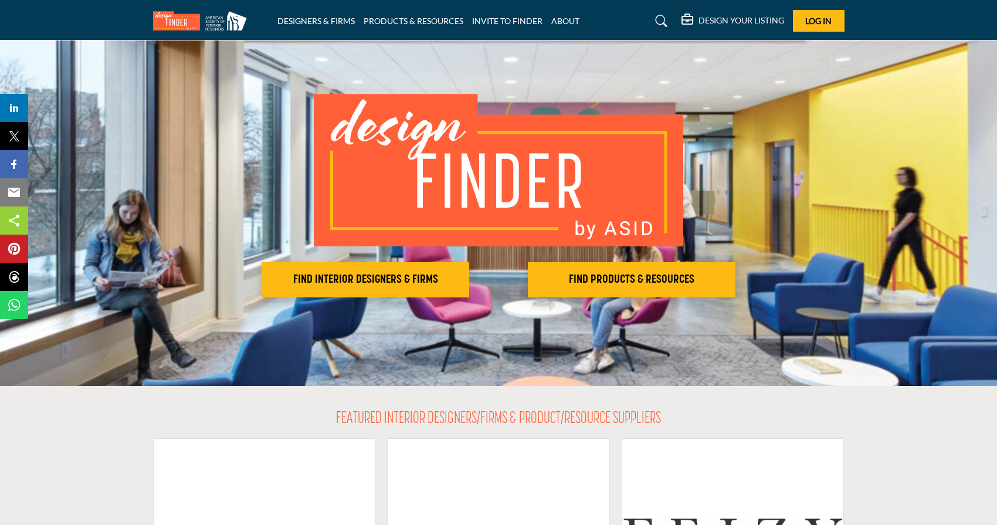
scroll to position [38, 0]
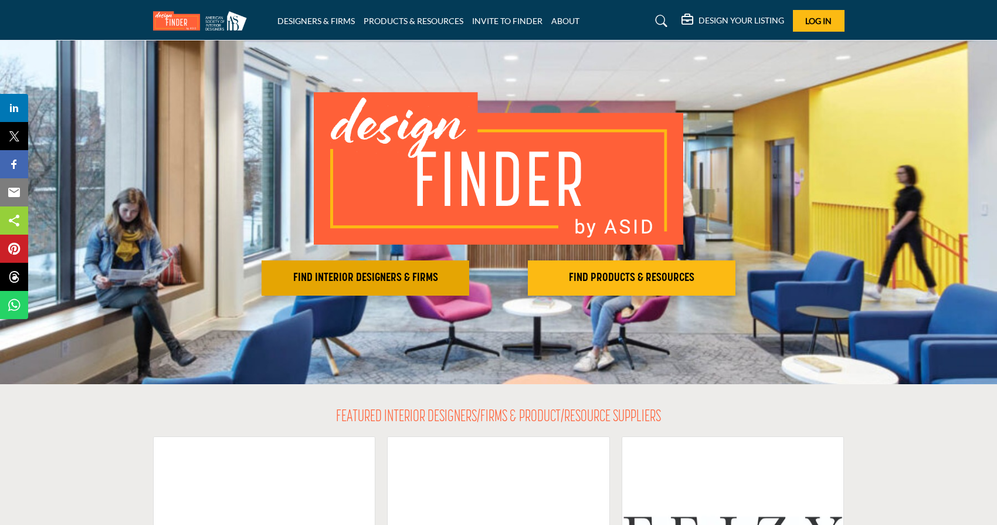
click at [385, 275] on h2 "FIND INTERIOR DESIGNERS & FIRMS" at bounding box center [365, 278] width 200 height 14
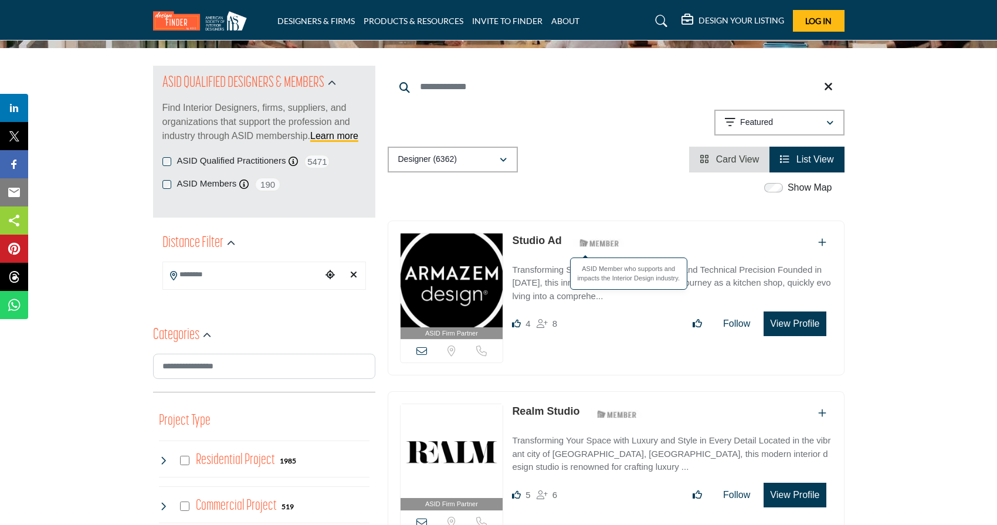
scroll to position [97, 0]
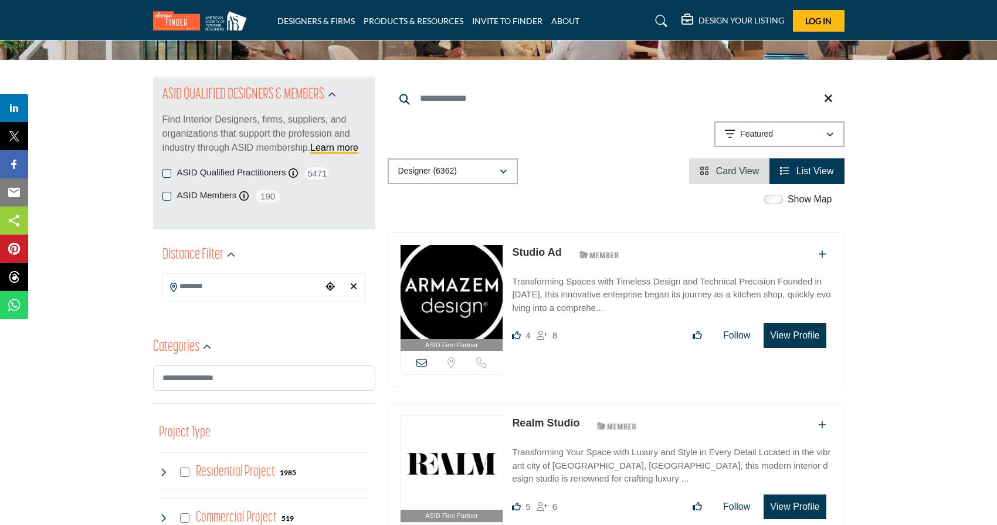
click at [434, 87] on input "Search Keyword" at bounding box center [615, 98] width 457 height 28
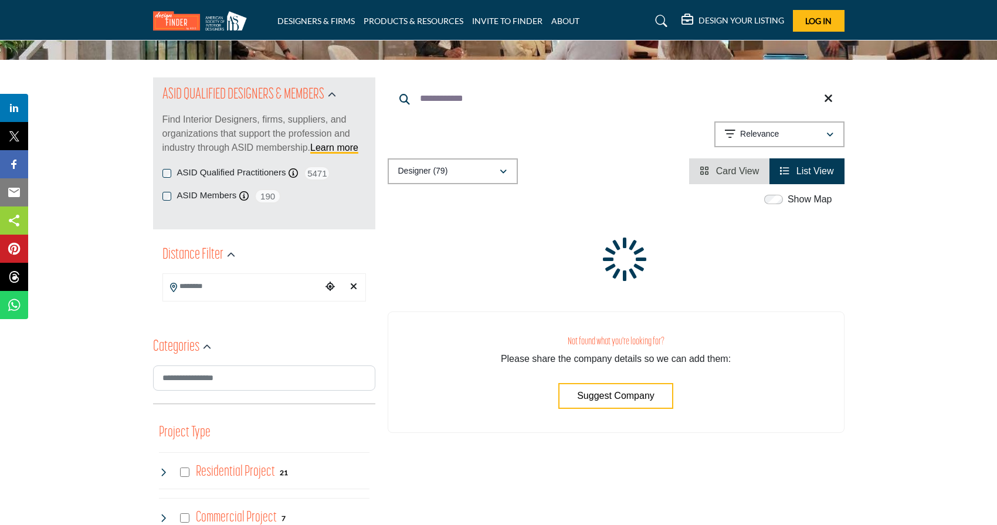
type input "**********"
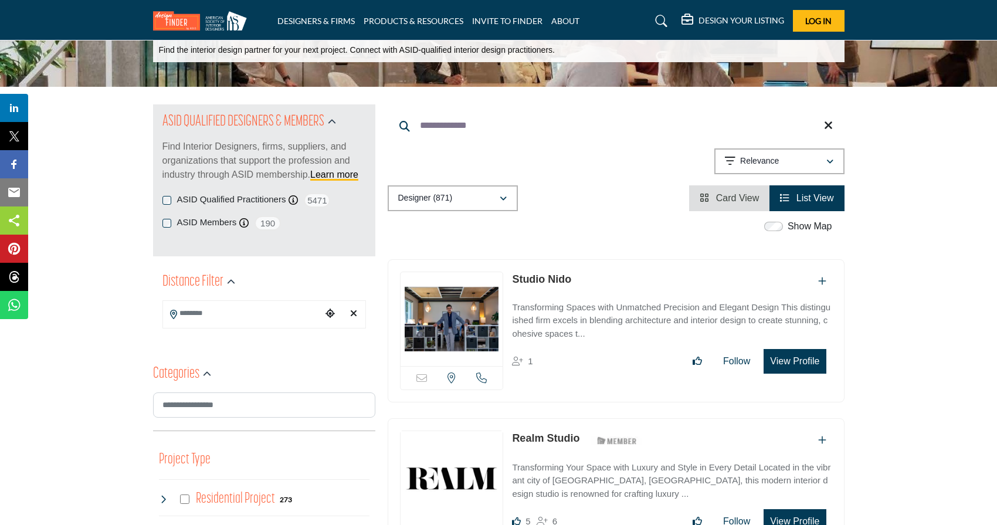
scroll to position [21, 0]
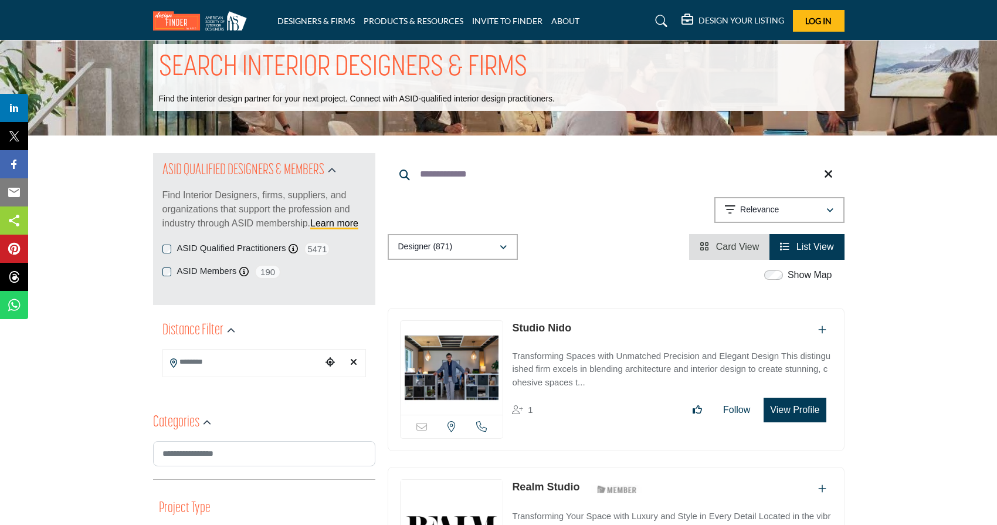
drag, startPoint x: 474, startPoint y: 176, endPoint x: 400, endPoint y: 180, distance: 74.0
click at [400, 179] on form "**********" at bounding box center [615, 174] width 457 height 28
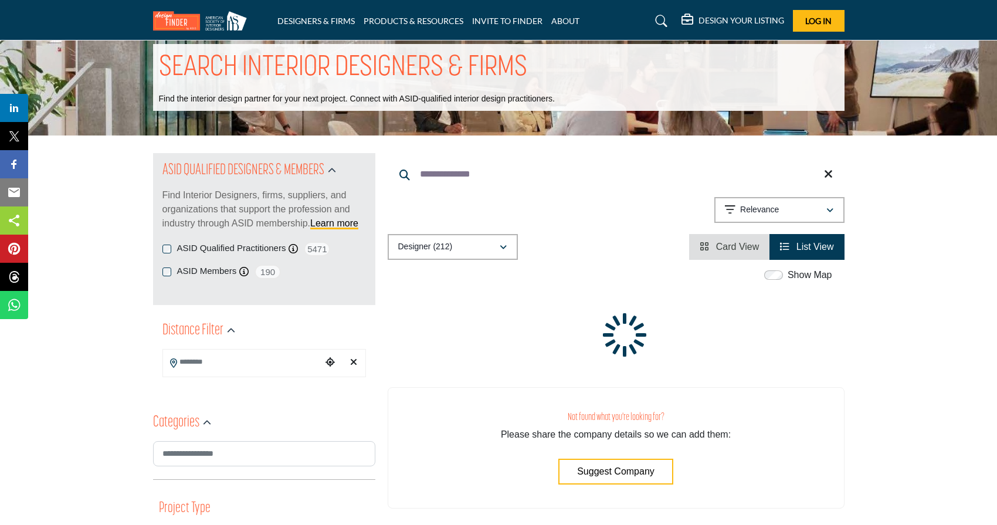
type input "**********"
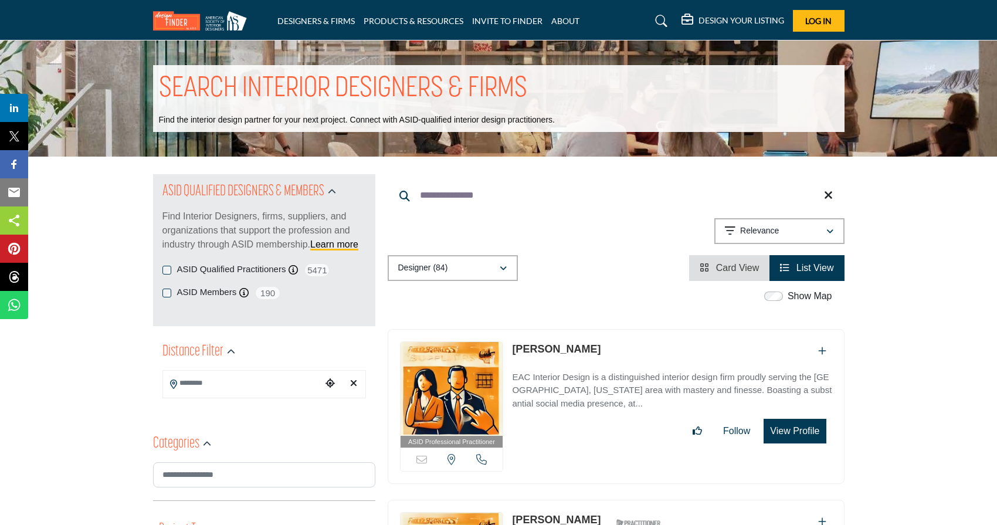
drag, startPoint x: 409, startPoint y: 195, endPoint x: 314, endPoint y: 195, distance: 95.6
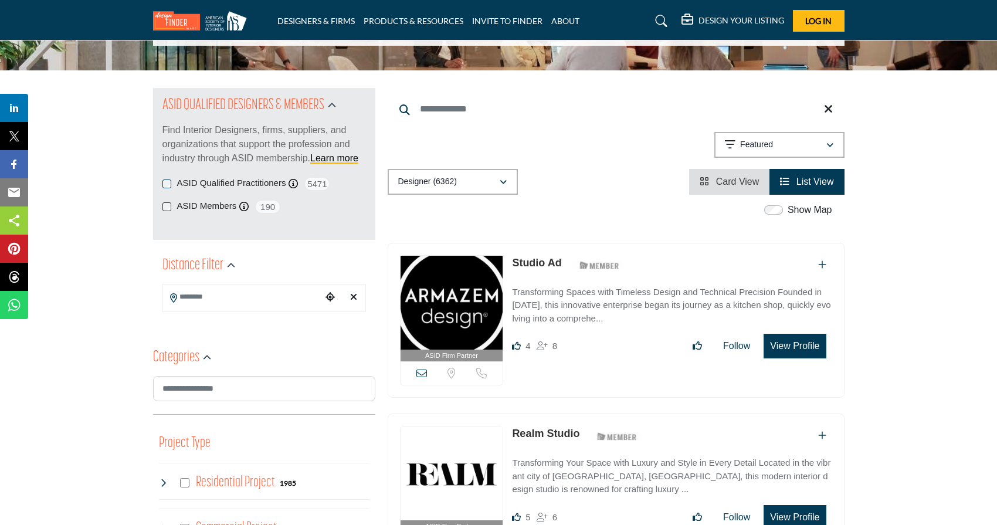
scroll to position [93, 0]
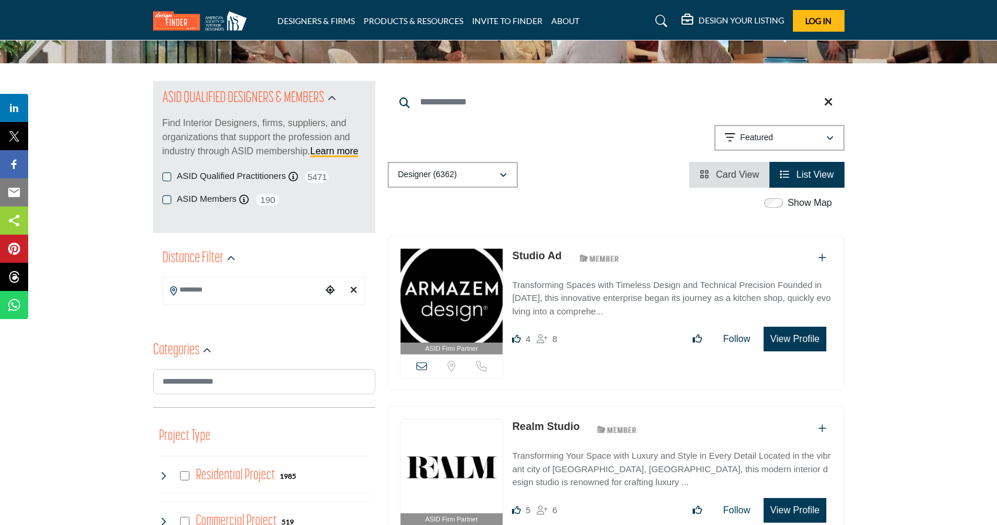
click at [200, 291] on input "Search Location" at bounding box center [242, 289] width 158 height 23
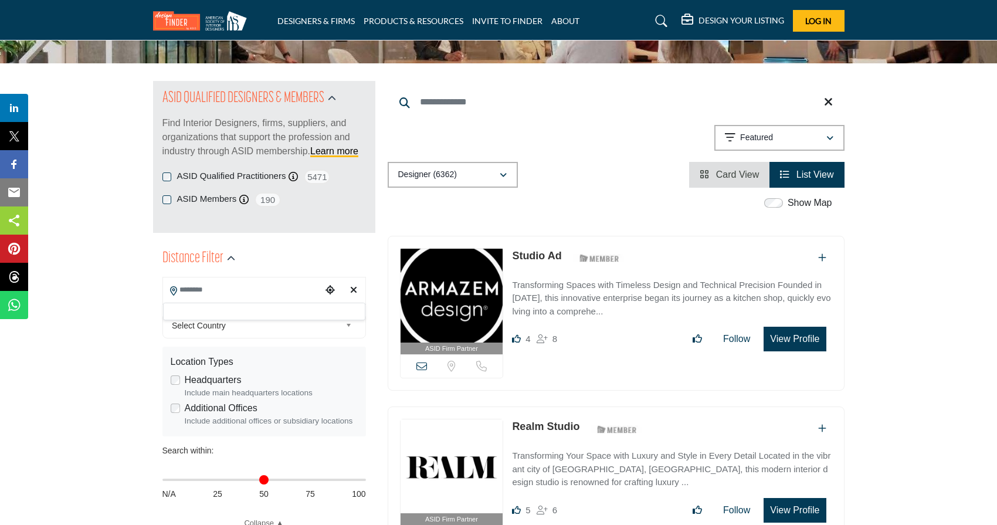
click at [219, 323] on span "Select Country" at bounding box center [256, 325] width 169 height 14
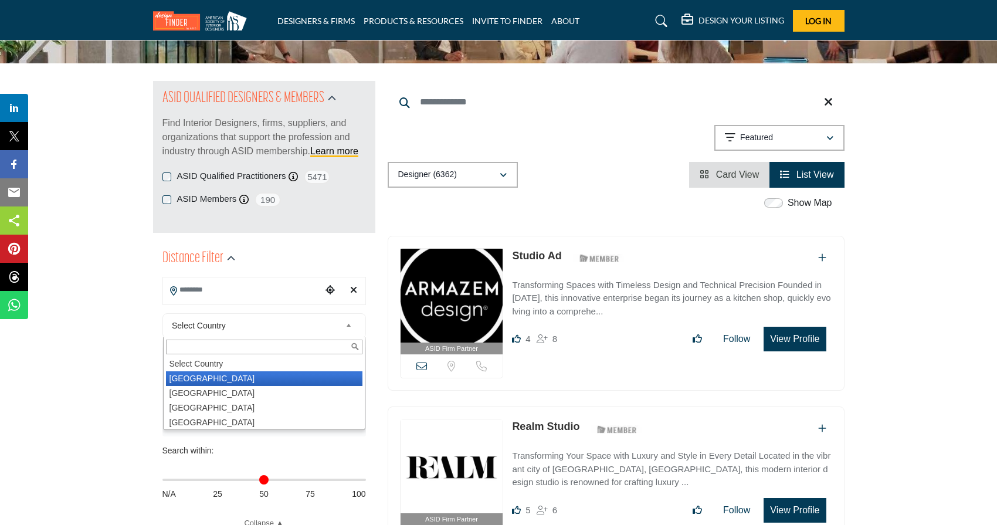
click at [213, 380] on li "[GEOGRAPHIC_DATA]" at bounding box center [264, 378] width 196 height 15
type input "***"
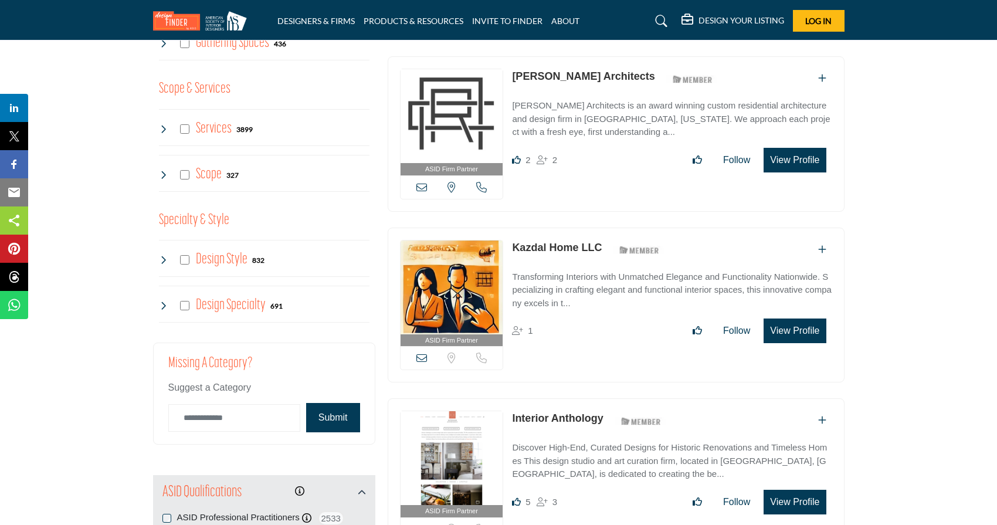
scroll to position [1245, 0]
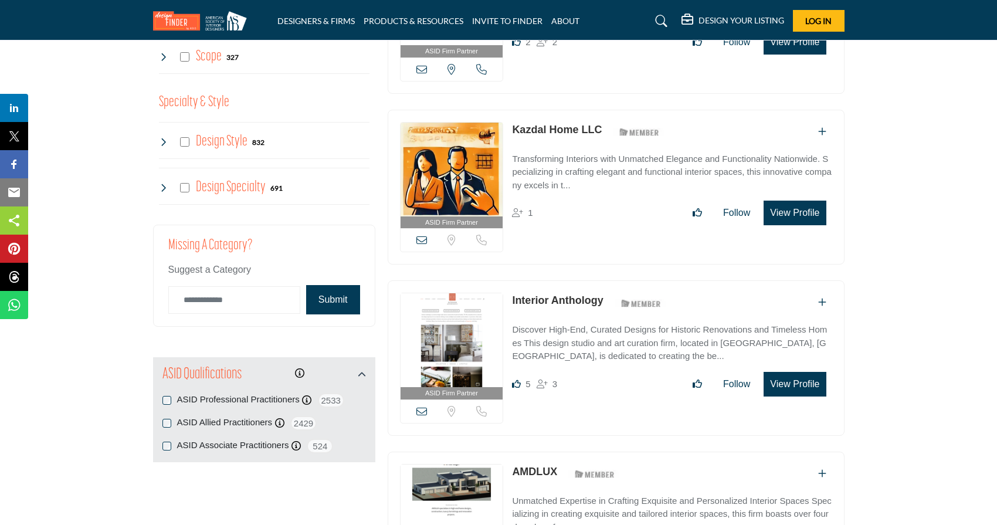
click at [343, 297] on button "Submit" at bounding box center [333, 299] width 54 height 29
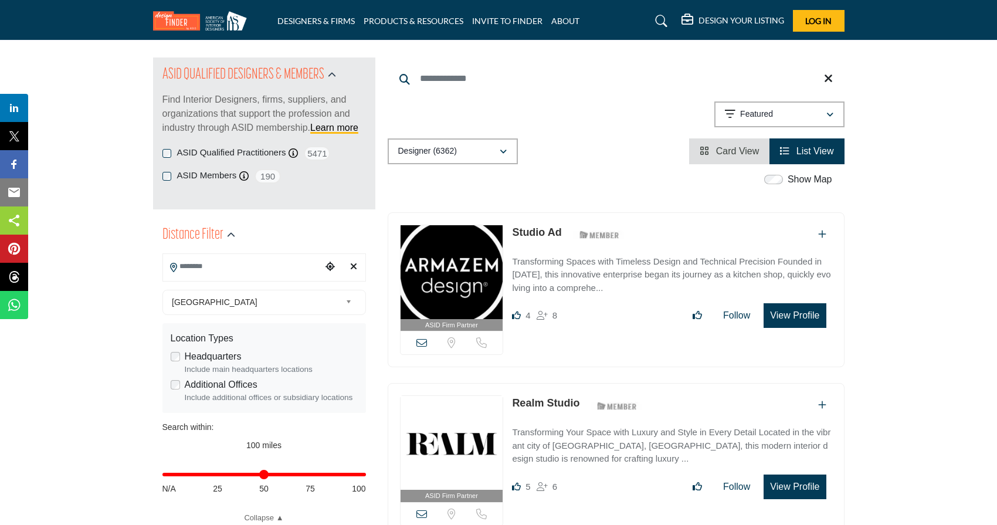
scroll to position [0, 0]
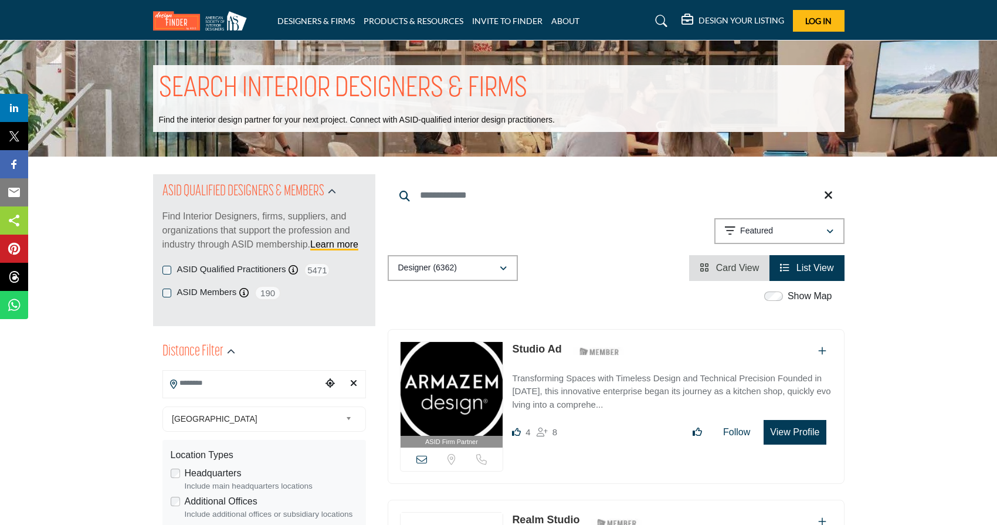
click at [827, 247] on div "Featured Featured Relevance Most Recent Added Most Recently Updated Most Recomm…" at bounding box center [779, 233] width 130 height 30
click at [824, 228] on div "Featured" at bounding box center [775, 231] width 101 height 14
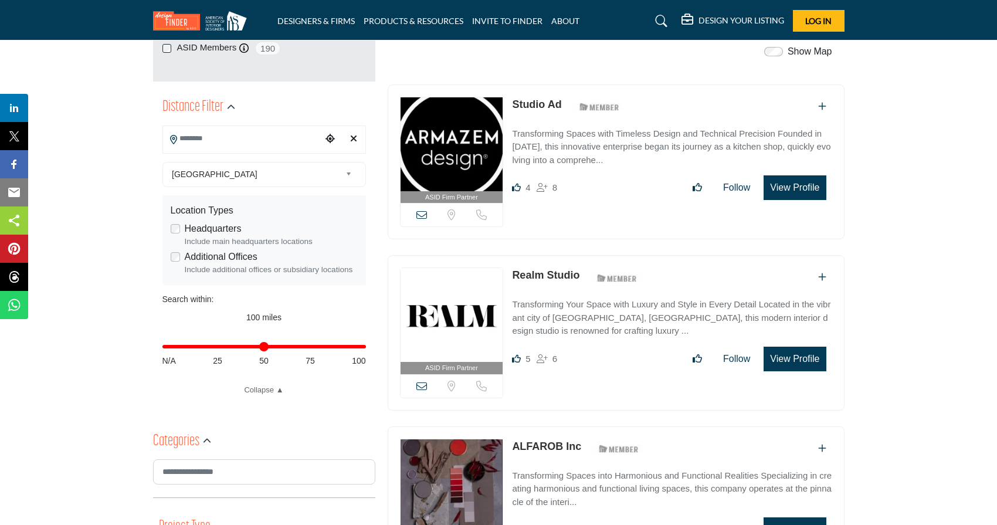
scroll to position [352, 0]
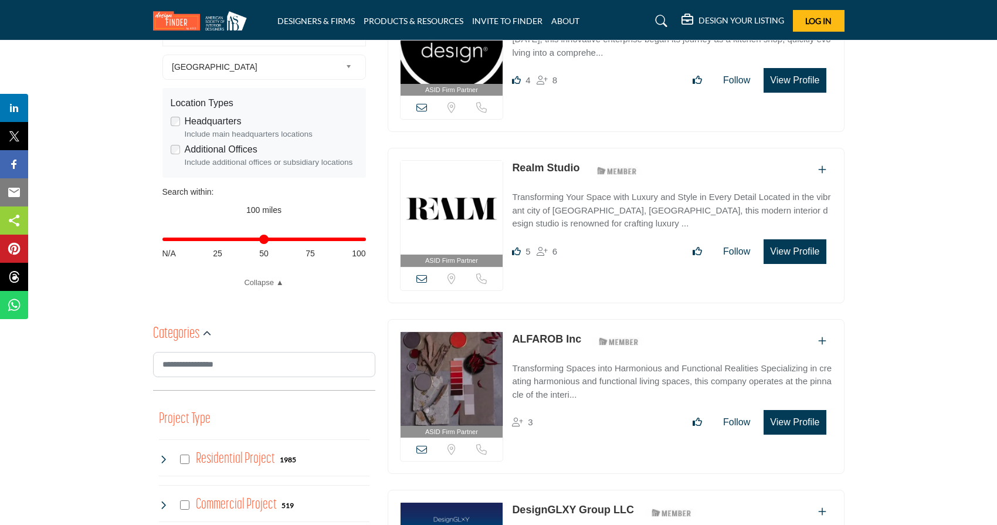
click at [495, 232] on img at bounding box center [451, 208] width 103 height 94
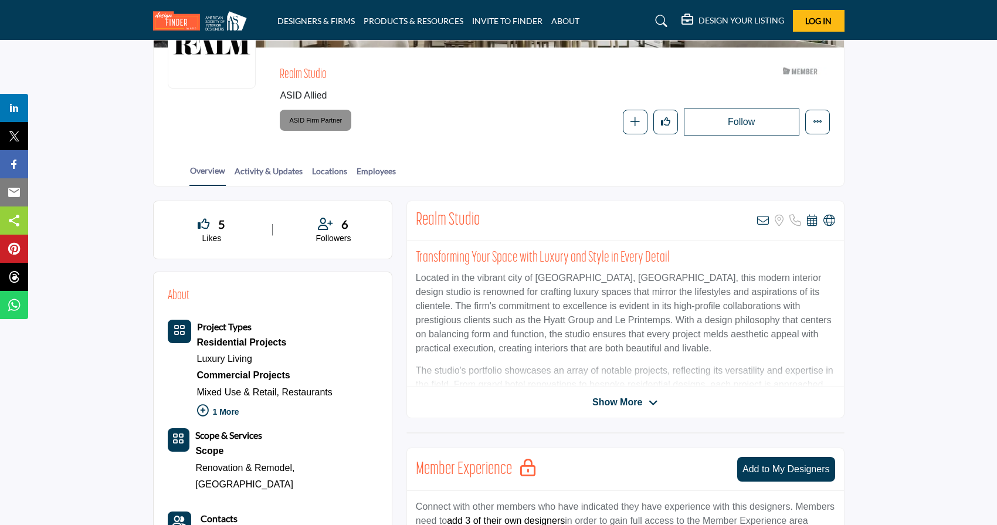
scroll to position [150, 0]
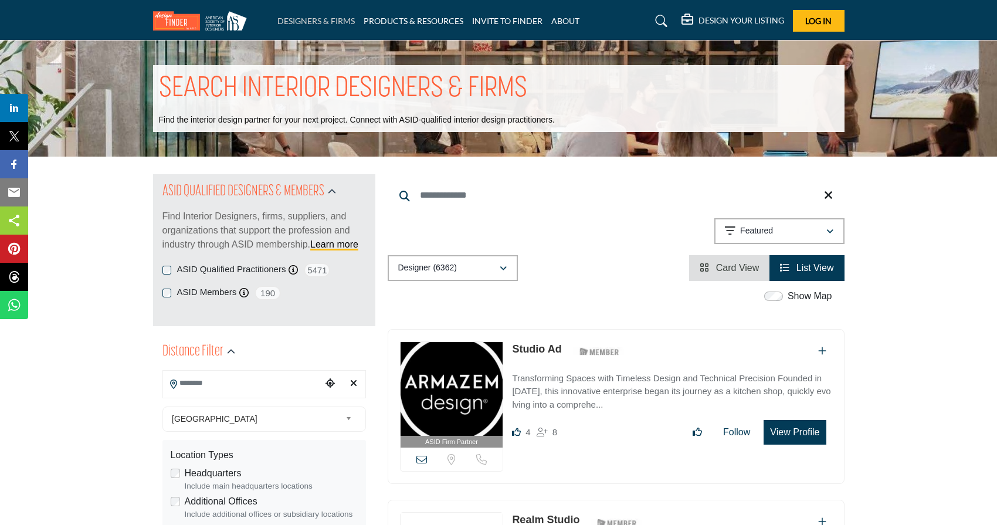
click at [311, 19] on link "DESIGNERS & FIRMS" at bounding box center [315, 21] width 77 height 10
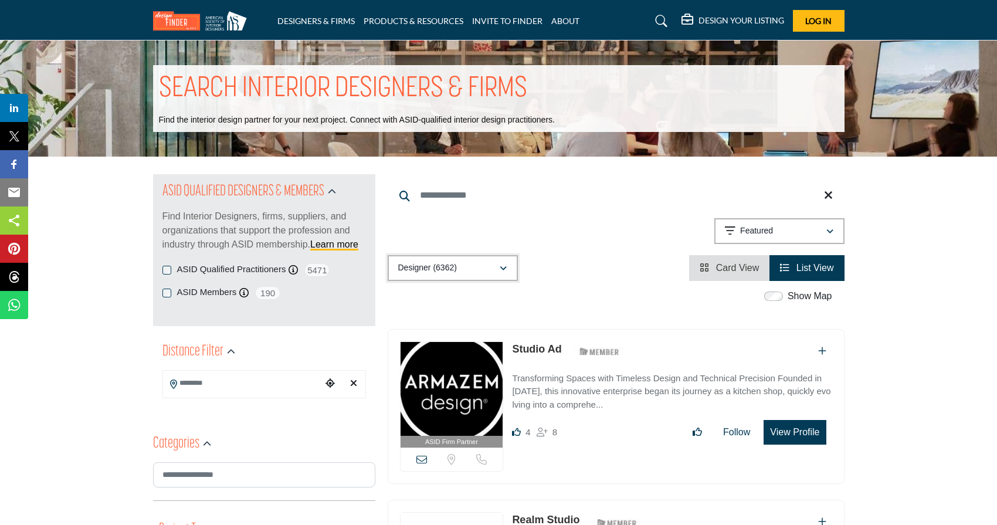
click at [505, 264] on icon "button" at bounding box center [502, 268] width 7 height 8
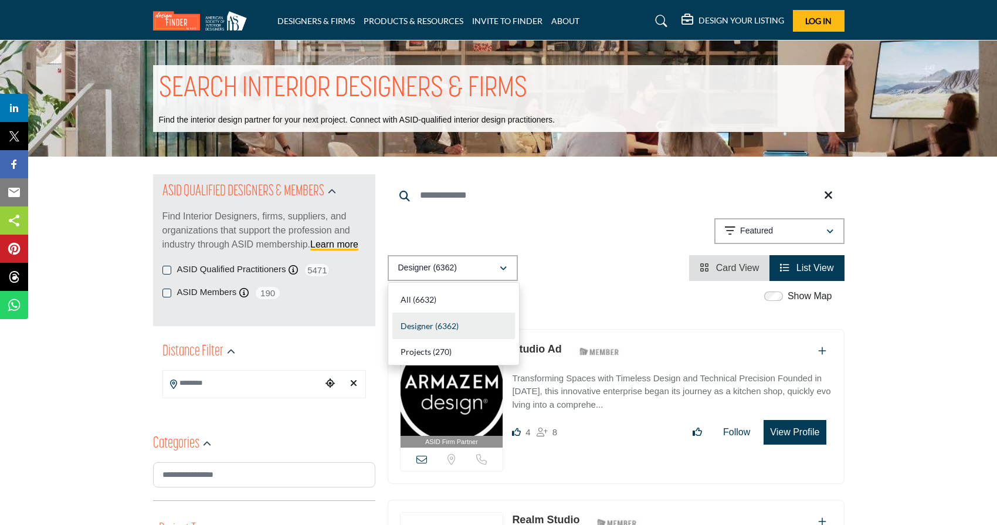
click at [545, 225] on div "Showing 21 results out of 6362 Featured" at bounding box center [615, 233] width 457 height 30
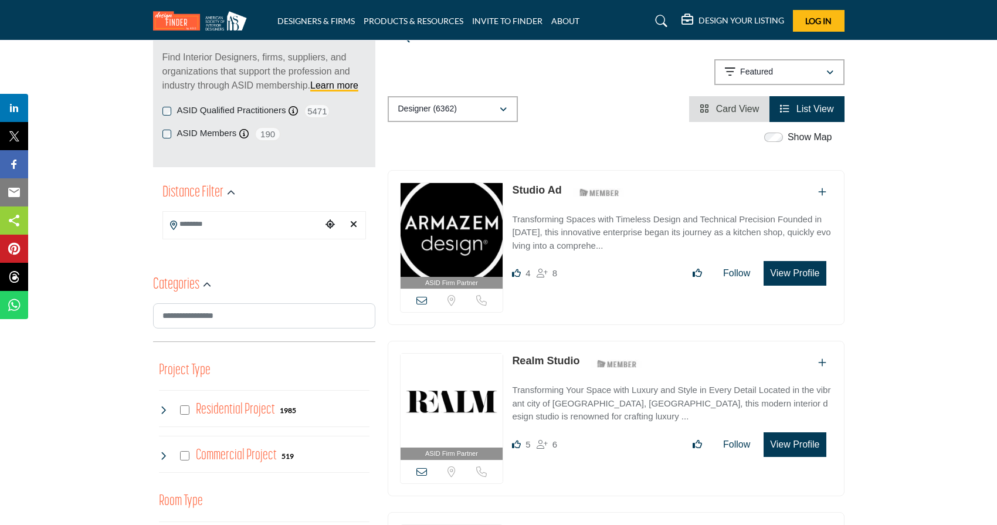
scroll to position [162, 0]
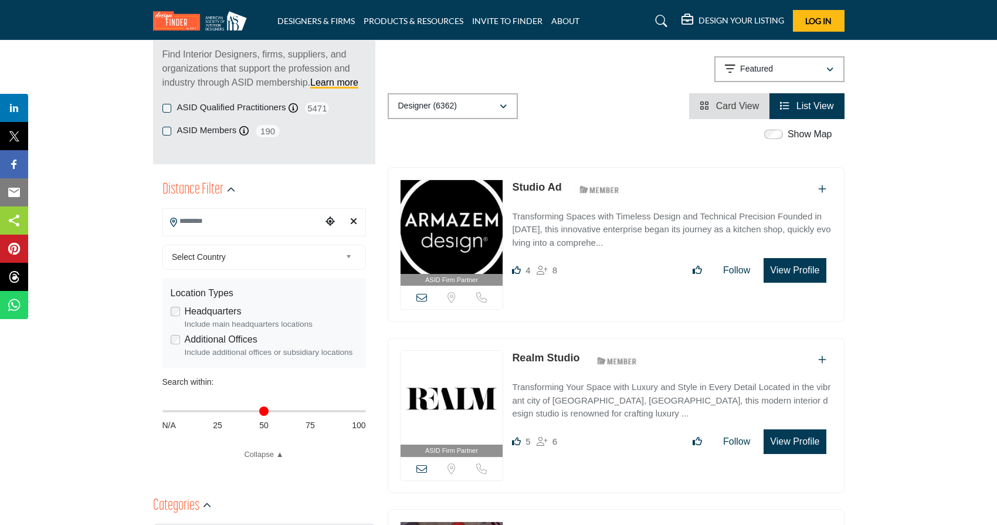
click at [270, 213] on input "Search Location" at bounding box center [242, 221] width 158 height 23
click at [215, 253] on span "Select Country" at bounding box center [256, 257] width 169 height 14
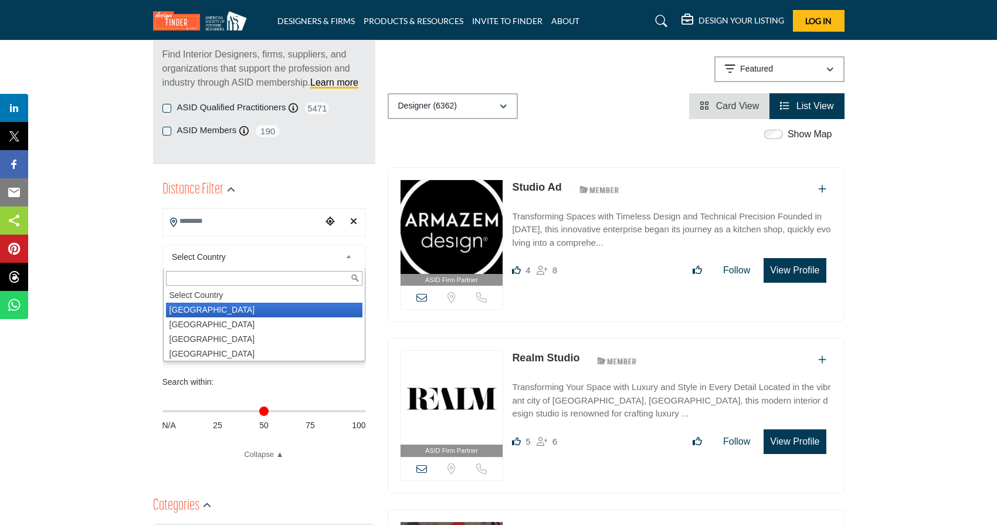
click at [214, 311] on li "[GEOGRAPHIC_DATA]" at bounding box center [264, 309] width 196 height 15
type input "***"
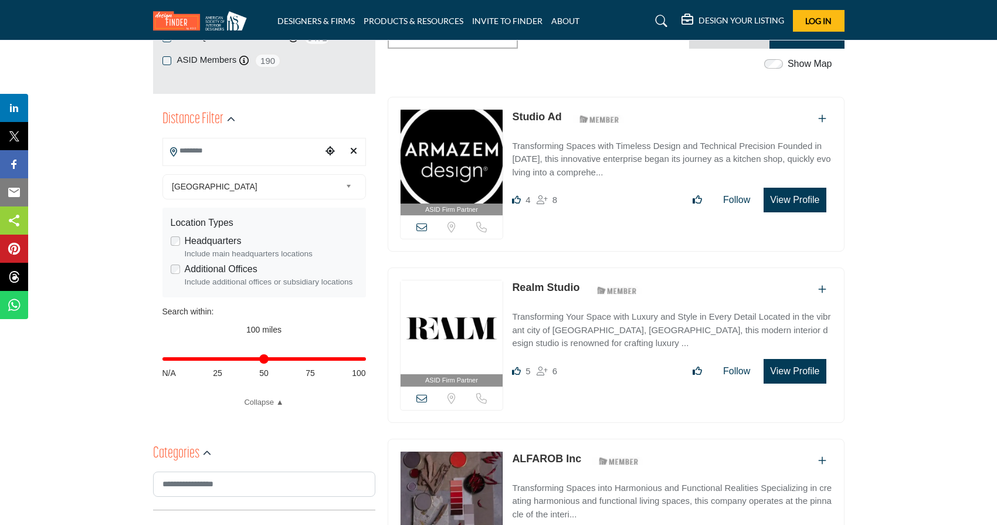
scroll to position [237, 0]
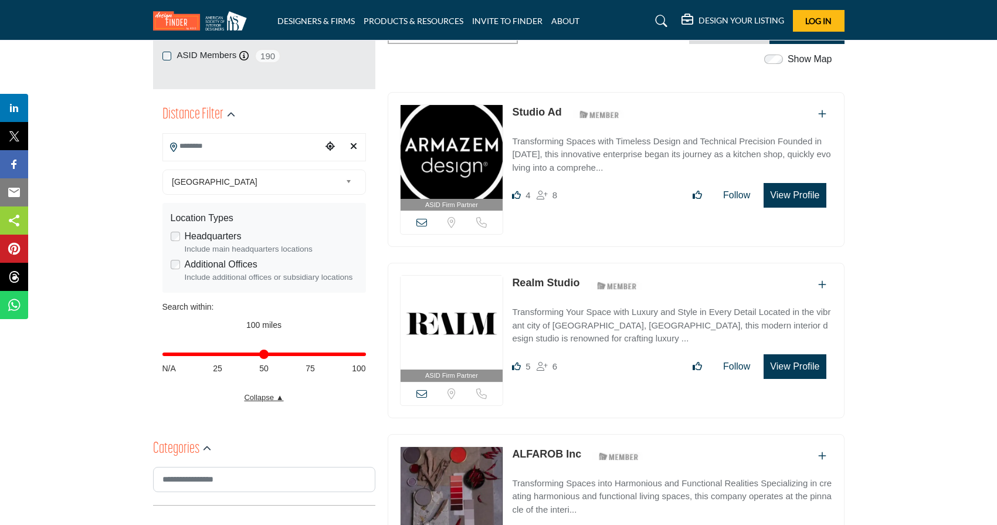
click at [279, 399] on link "Collapse ▲" at bounding box center [263, 398] width 203 height 12
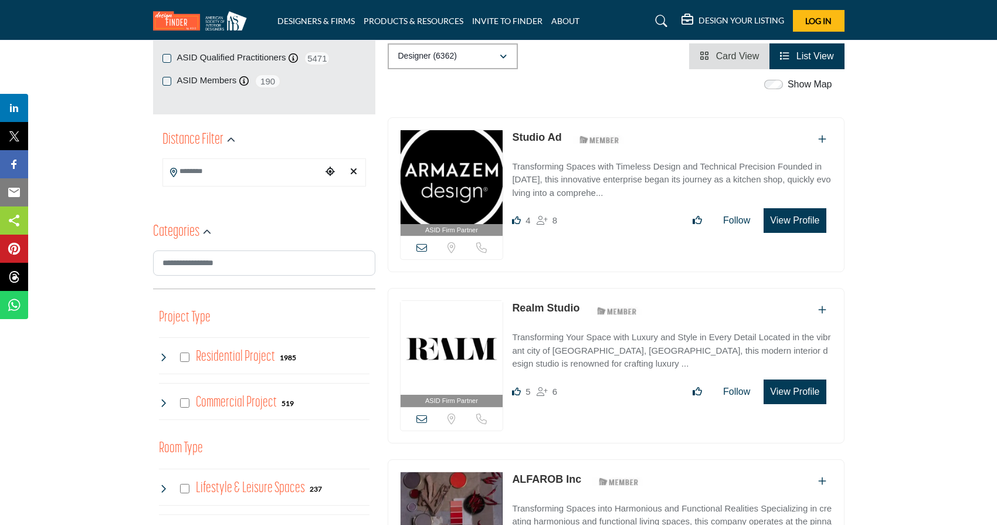
scroll to position [211, 0]
click at [328, 175] on icon "Choose your current location" at bounding box center [329, 171] width 9 height 9
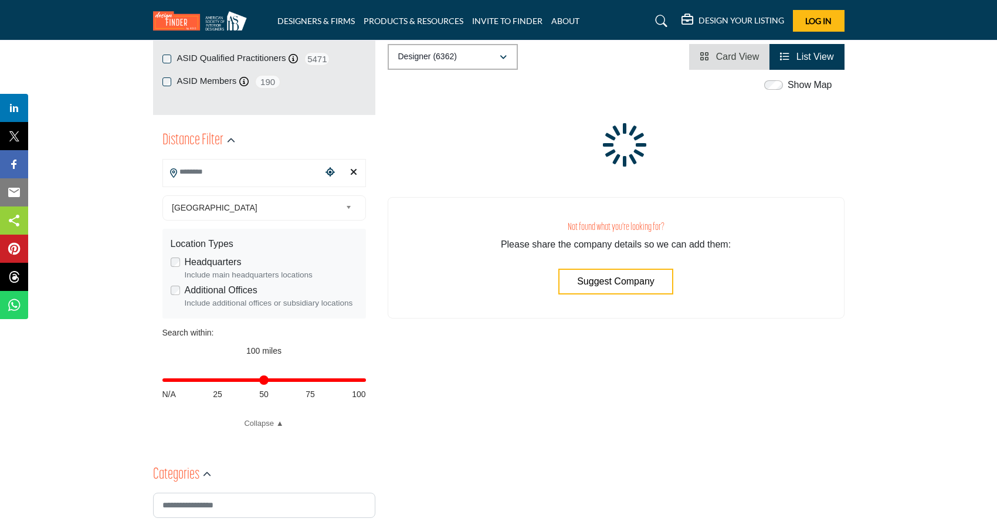
click at [236, 168] on input "Search Location" at bounding box center [242, 172] width 158 height 23
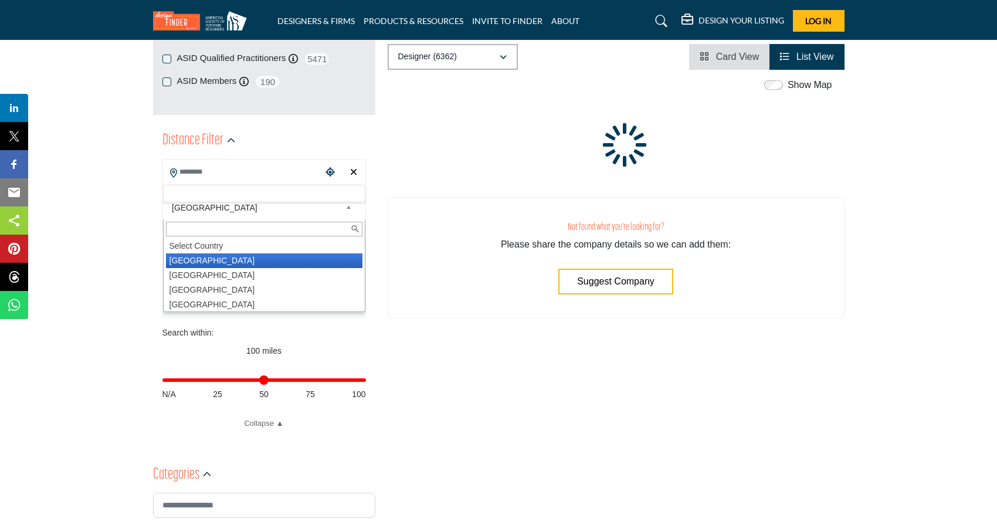
click at [210, 210] on span "[GEOGRAPHIC_DATA]" at bounding box center [256, 207] width 169 height 14
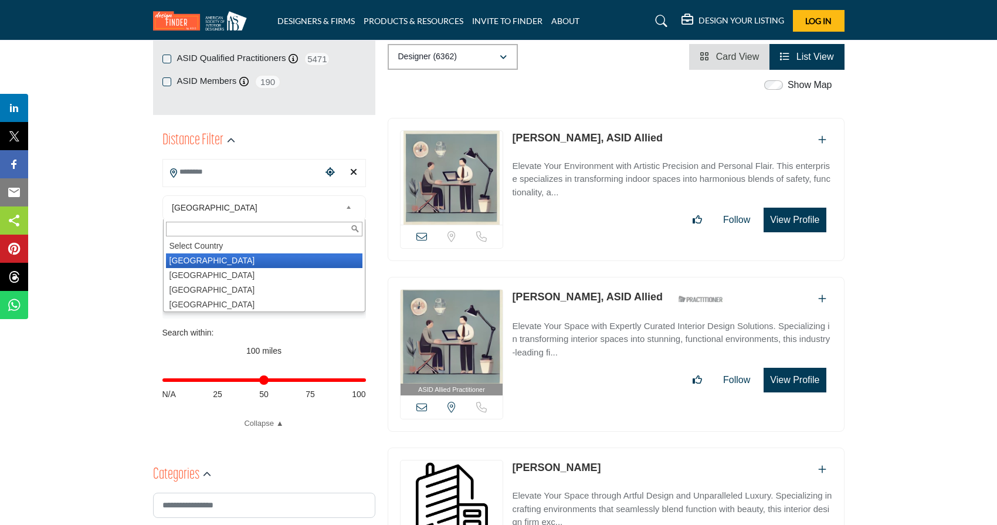
click at [205, 260] on li "[GEOGRAPHIC_DATA]" at bounding box center [264, 260] width 196 height 15
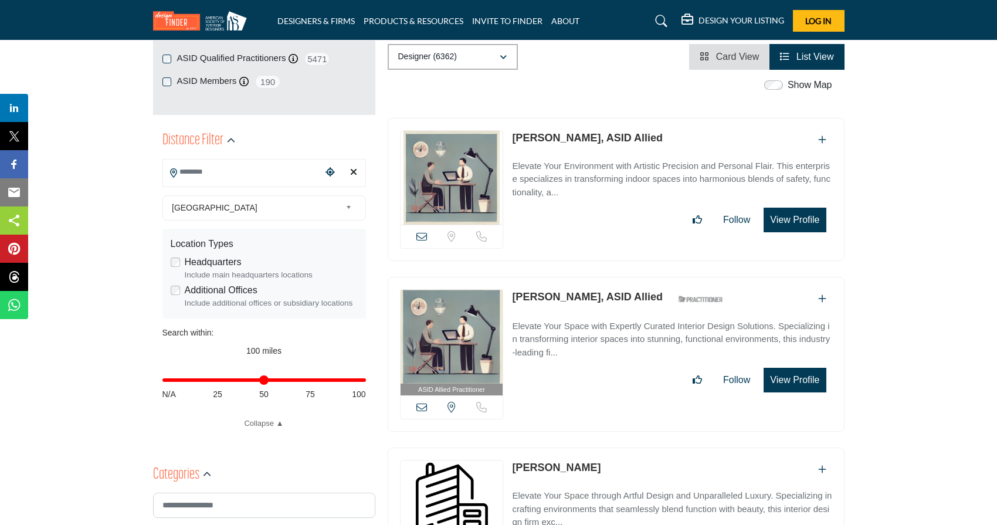
click at [327, 171] on icon "Choose your current location" at bounding box center [329, 171] width 9 height 9
click at [293, 179] on input "Search Location" at bounding box center [242, 172] width 158 height 23
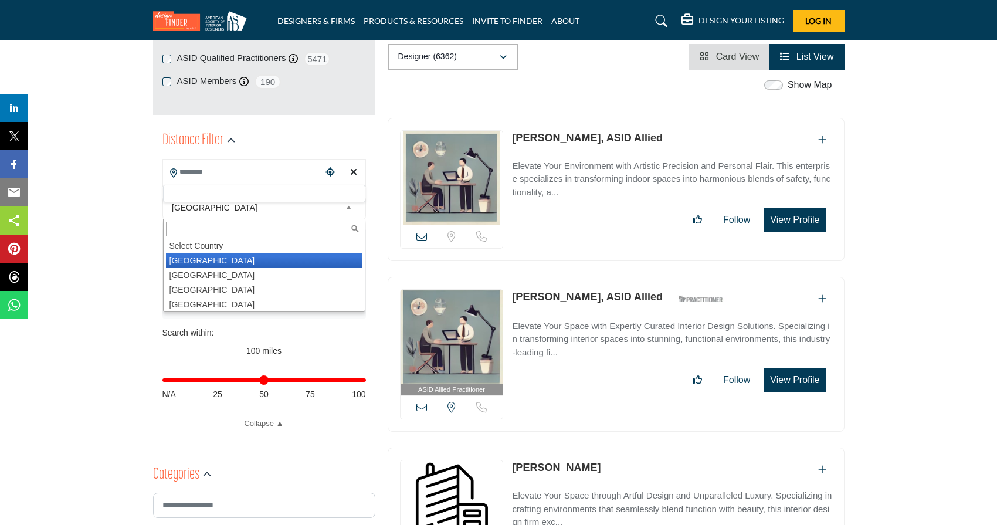
click at [264, 219] on div "[GEOGRAPHIC_DATA] Select Country [GEOGRAPHIC_DATA] [GEOGRAPHIC_DATA] [GEOGRAPHI…" at bounding box center [263, 207] width 203 height 25
click at [276, 208] on span "[GEOGRAPHIC_DATA]" at bounding box center [256, 207] width 169 height 14
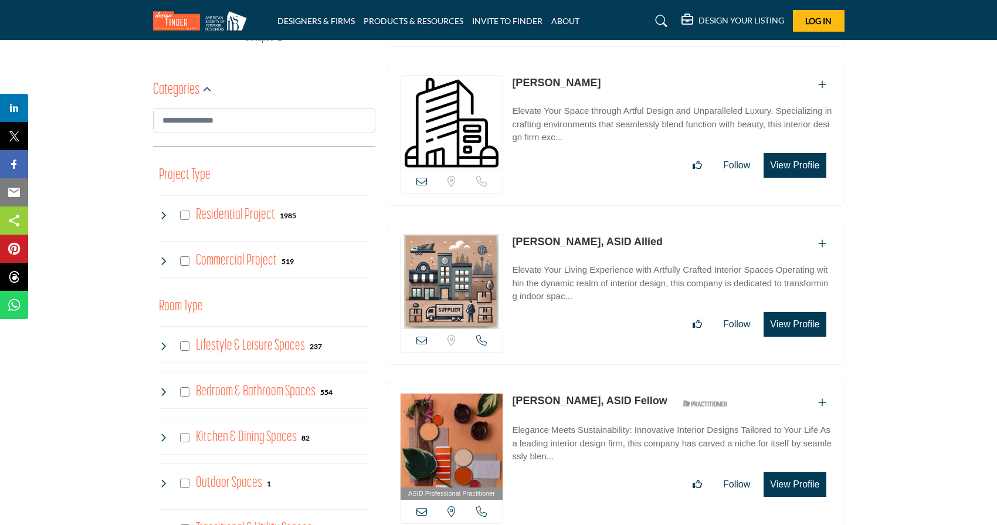
scroll to position [601, 0]
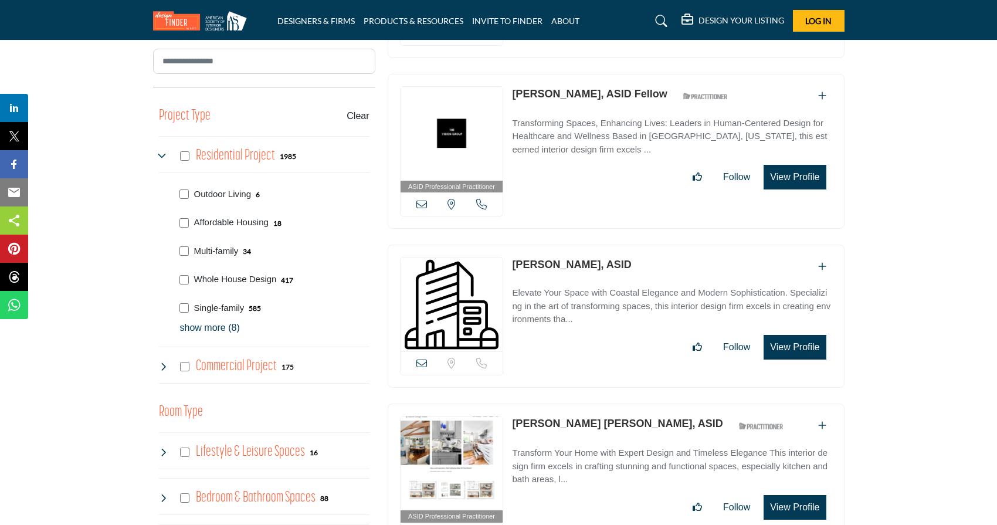
scroll to position [736, 0]
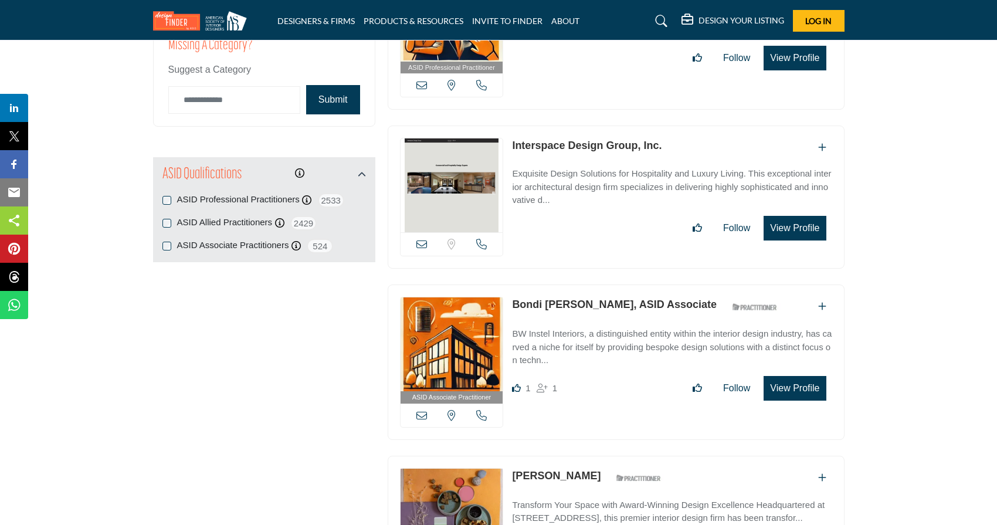
scroll to position [1654, 0]
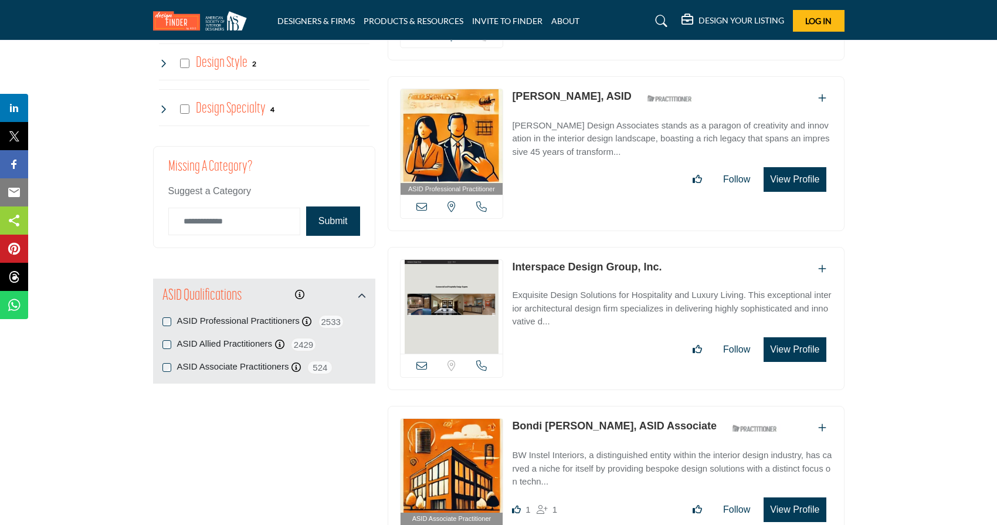
click at [168, 372] on div "ASID Associate Practitioners ASID Associate Practitioners have a degree in any …" at bounding box center [263, 367] width 203 height 15
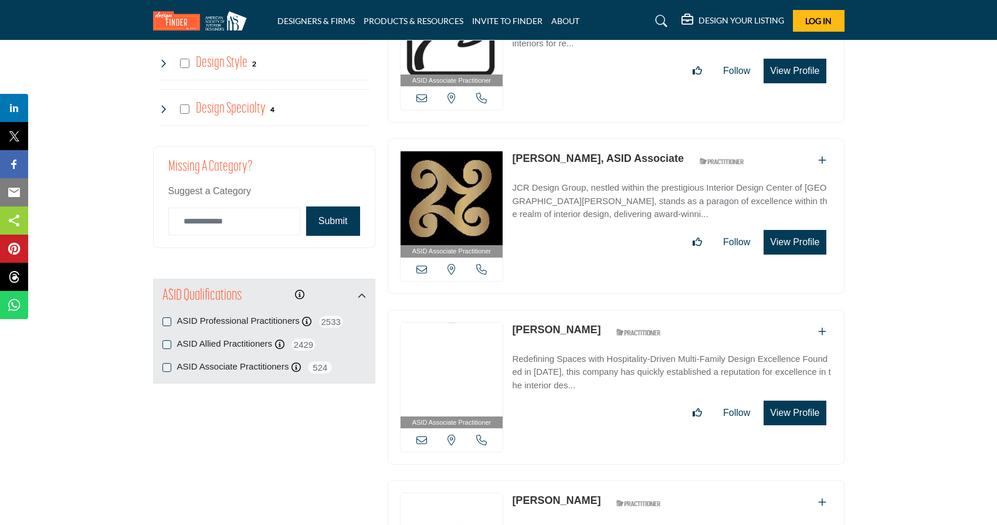
click at [351, 222] on button "Submit" at bounding box center [333, 220] width 54 height 29
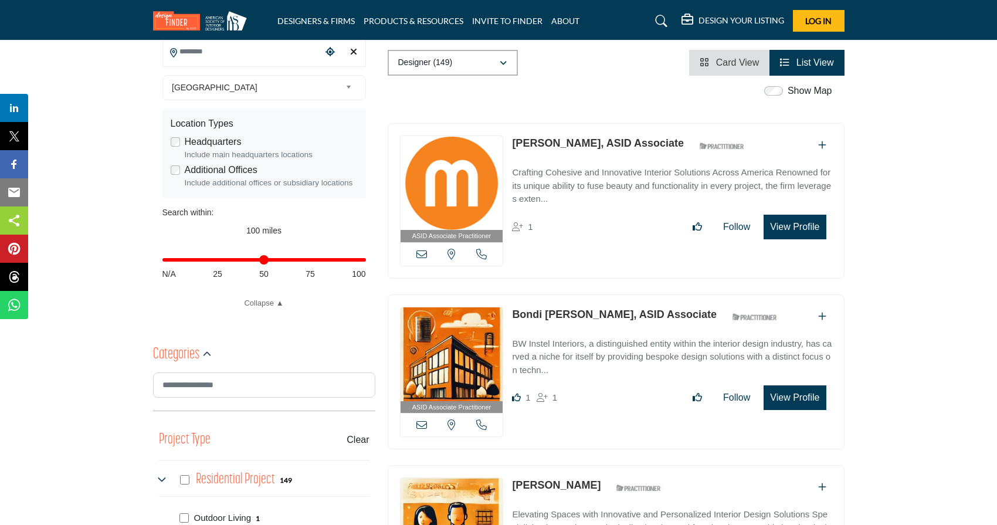
scroll to position [334, 0]
